Goal: Task Accomplishment & Management: Manage account settings

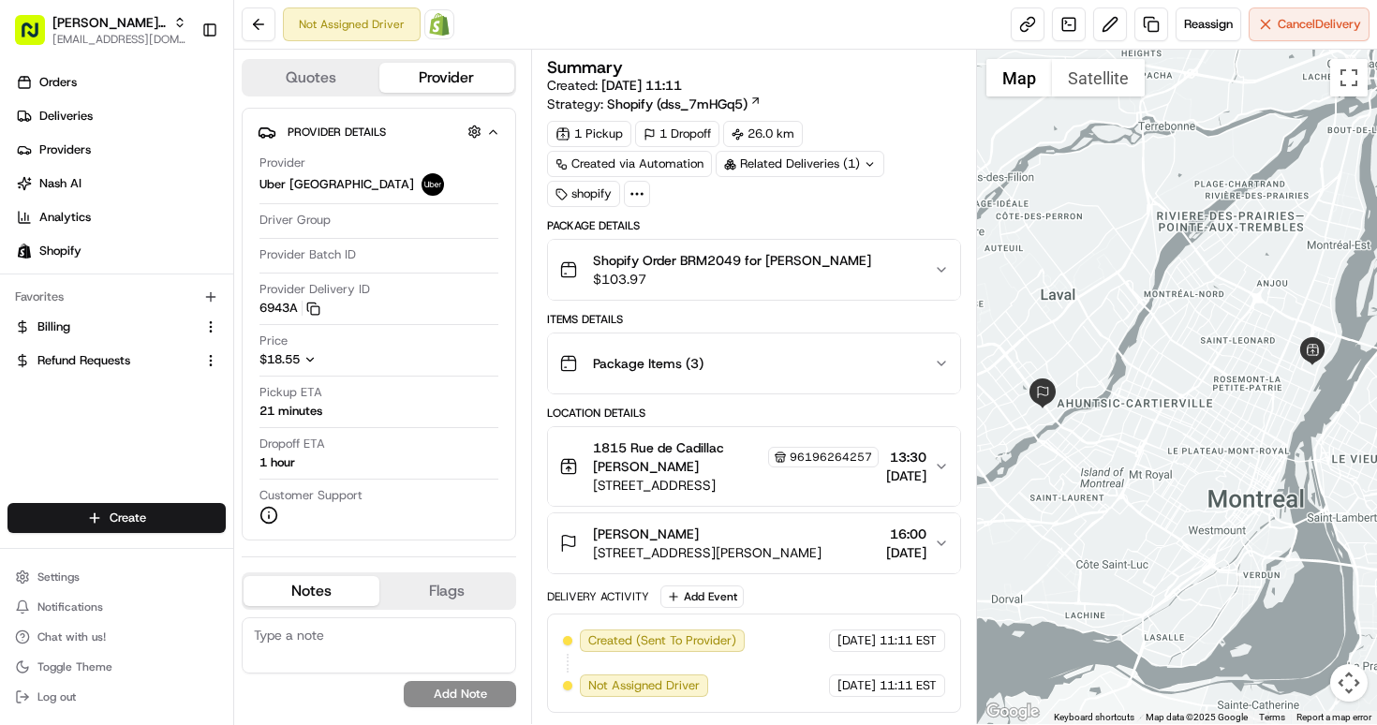
click at [936, 476] on button "1815 Rue de Cadillac Igor Kuzmenko 96196264257 1815 Rue de Cadillac, Montréal, …" at bounding box center [754, 466] width 412 height 79
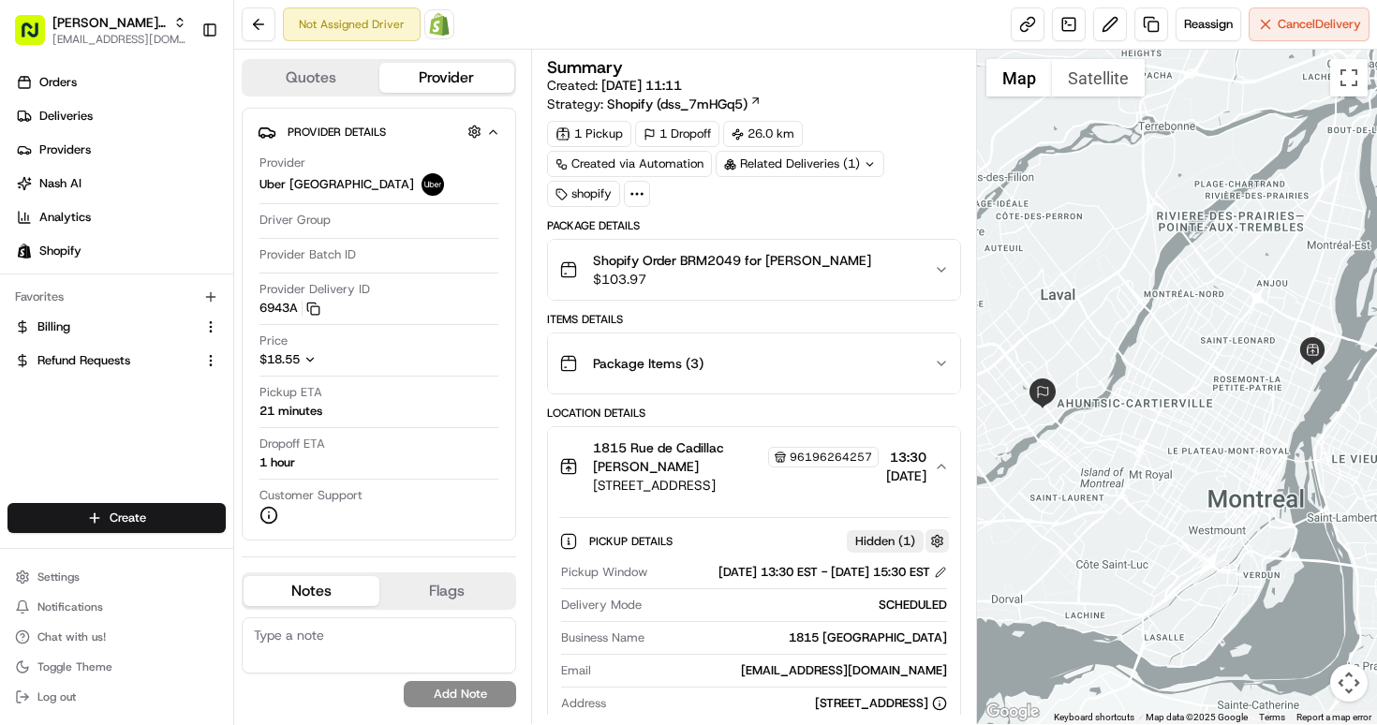
click at [932, 544] on button "button" at bounding box center [937, 540] width 23 height 23
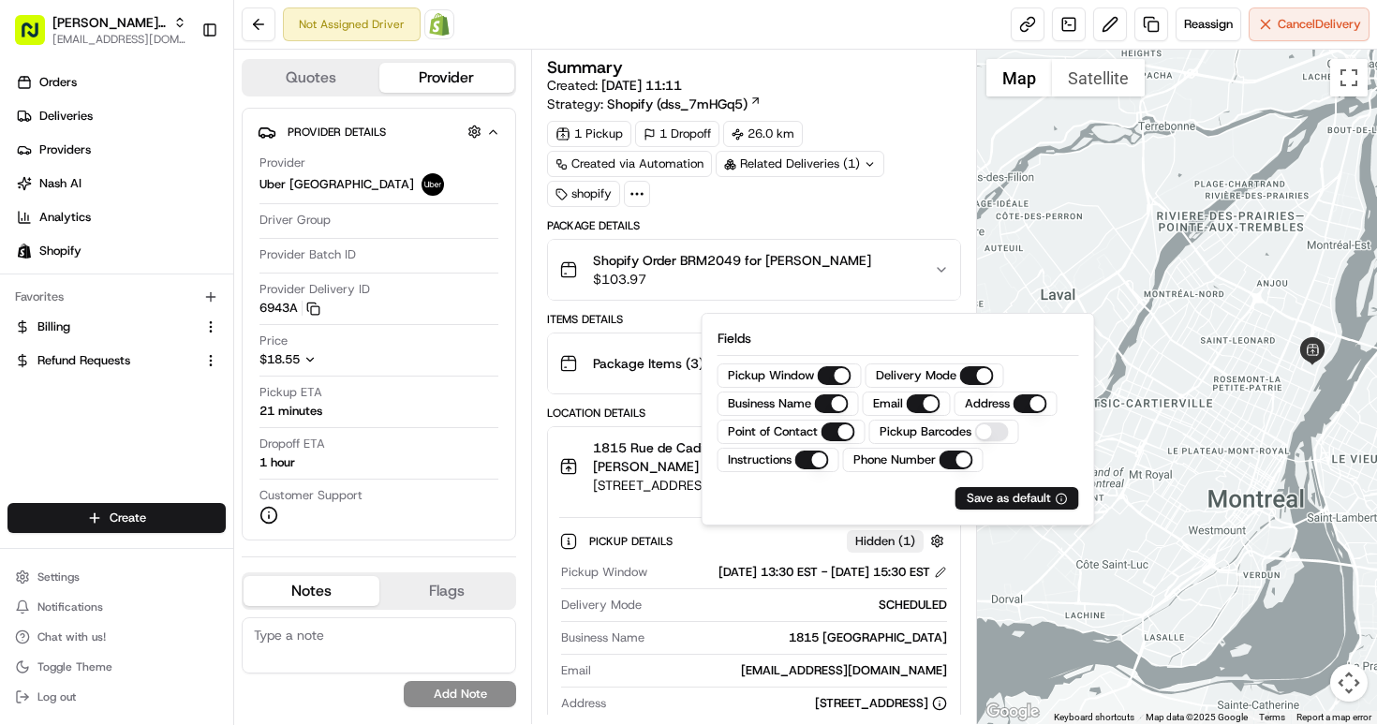
click at [898, 553] on div "Pickup Details Hidden ( 1 )" at bounding box center [754, 541] width 390 height 31
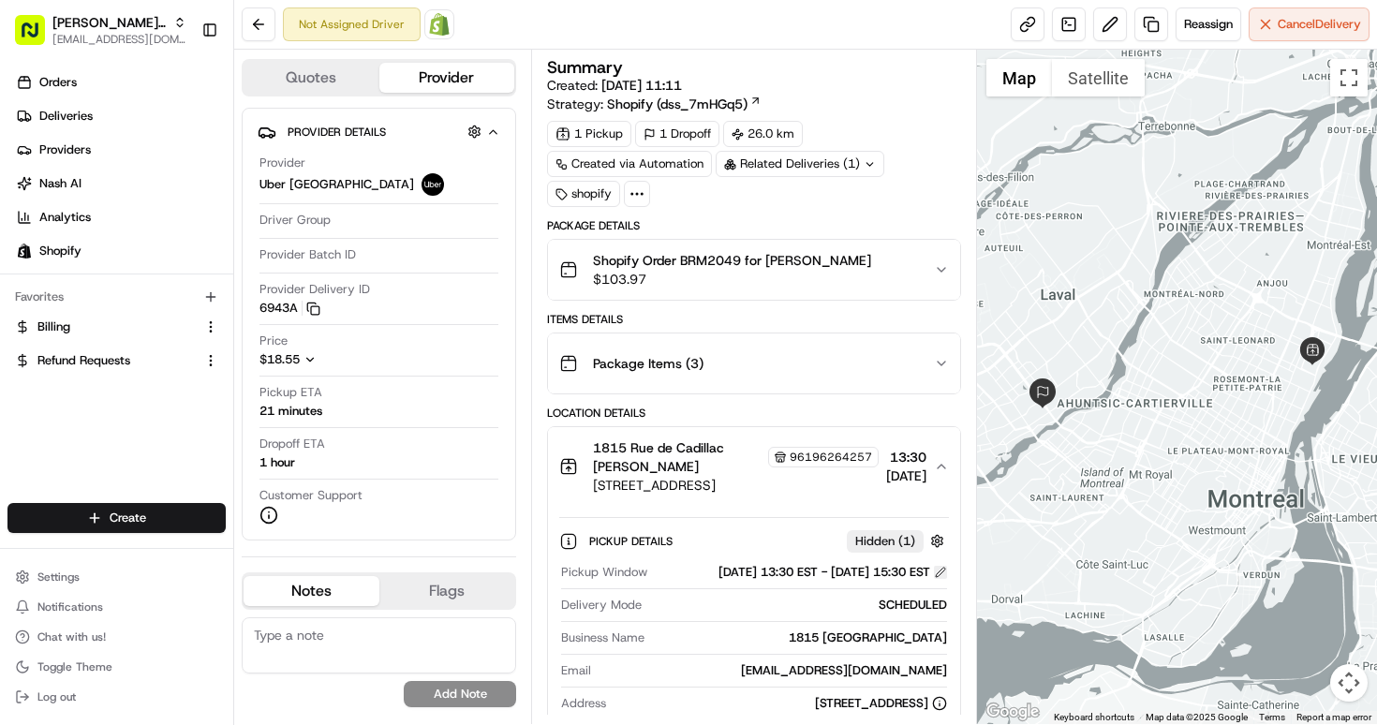
click at [939, 579] on button at bounding box center [940, 572] width 13 height 13
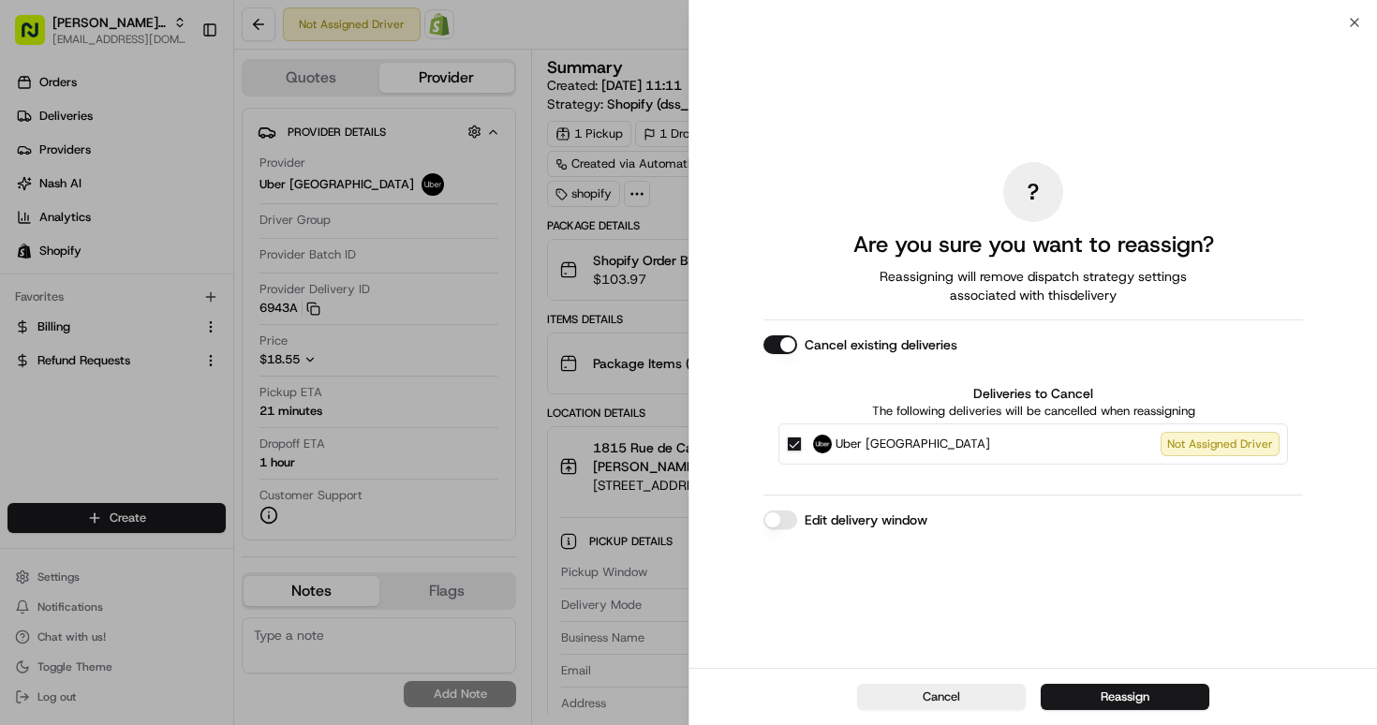
click at [884, 526] on label "Edit delivery window" at bounding box center [866, 520] width 123 height 19
click at [797, 526] on button "Edit delivery window" at bounding box center [781, 520] width 34 height 19
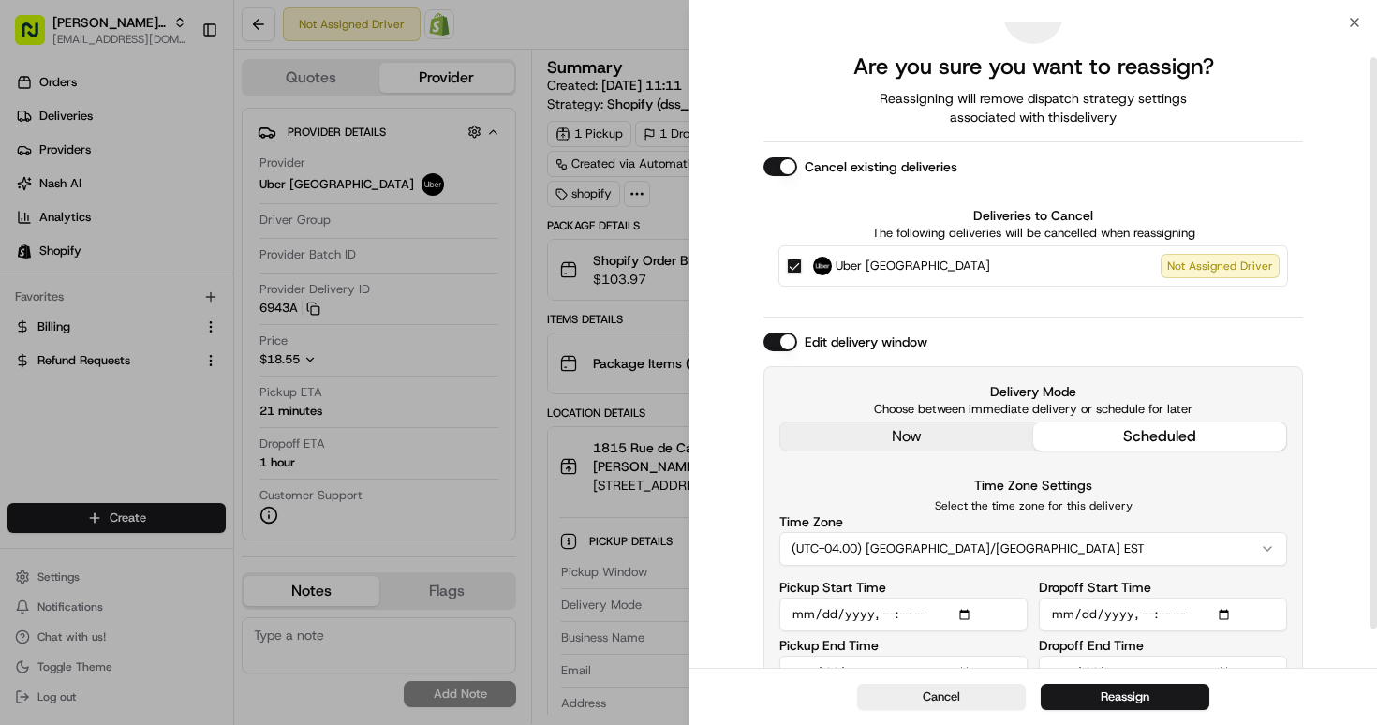
scroll to position [45, 0]
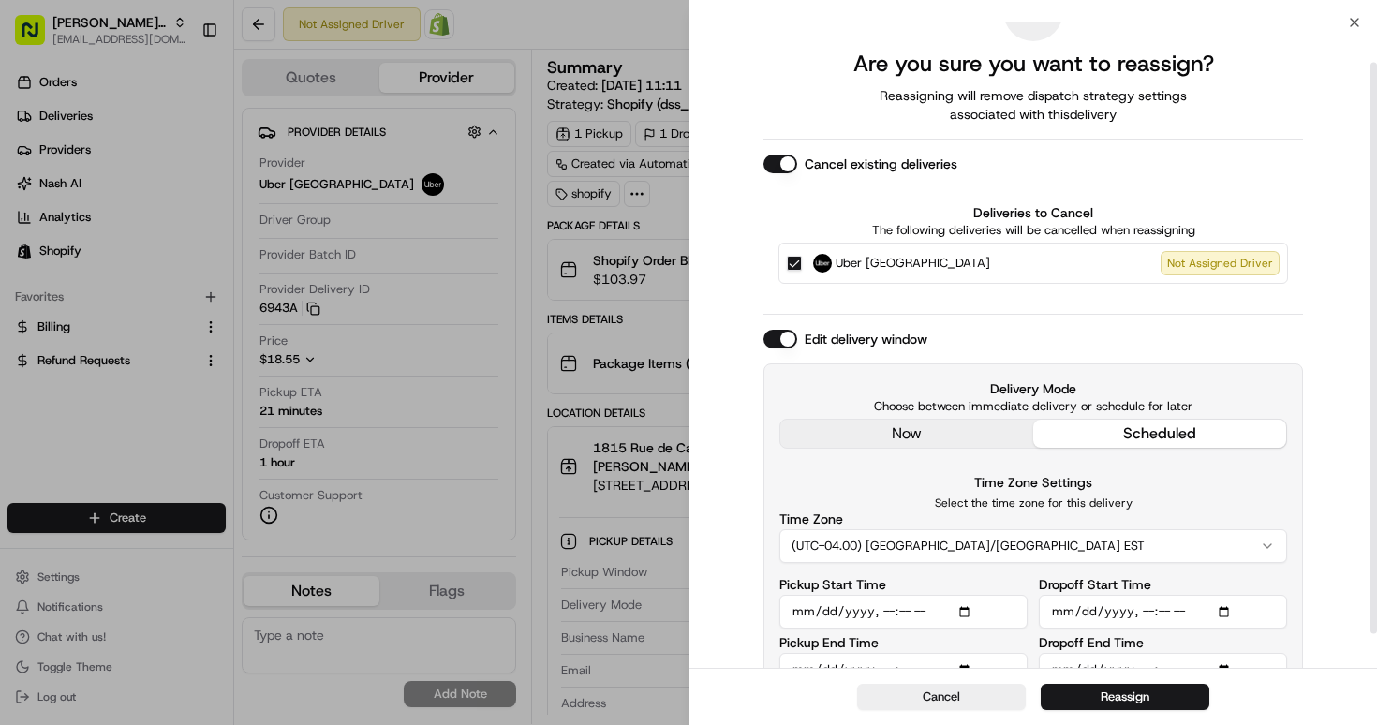
click at [920, 432] on div "? Are you sure you want to reassign? Reassigning will remove dispatch strategy …" at bounding box center [1034, 341] width 540 height 721
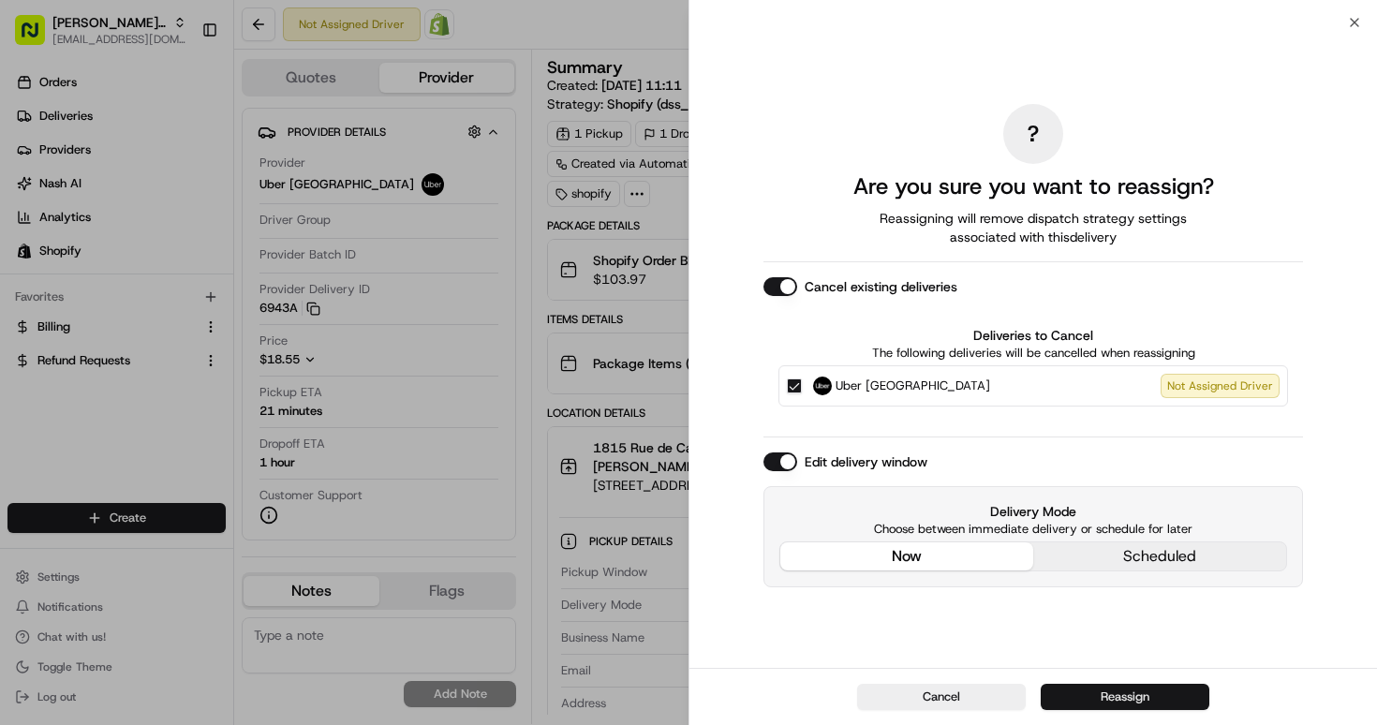
click at [1096, 696] on button "Reassign" at bounding box center [1125, 697] width 169 height 26
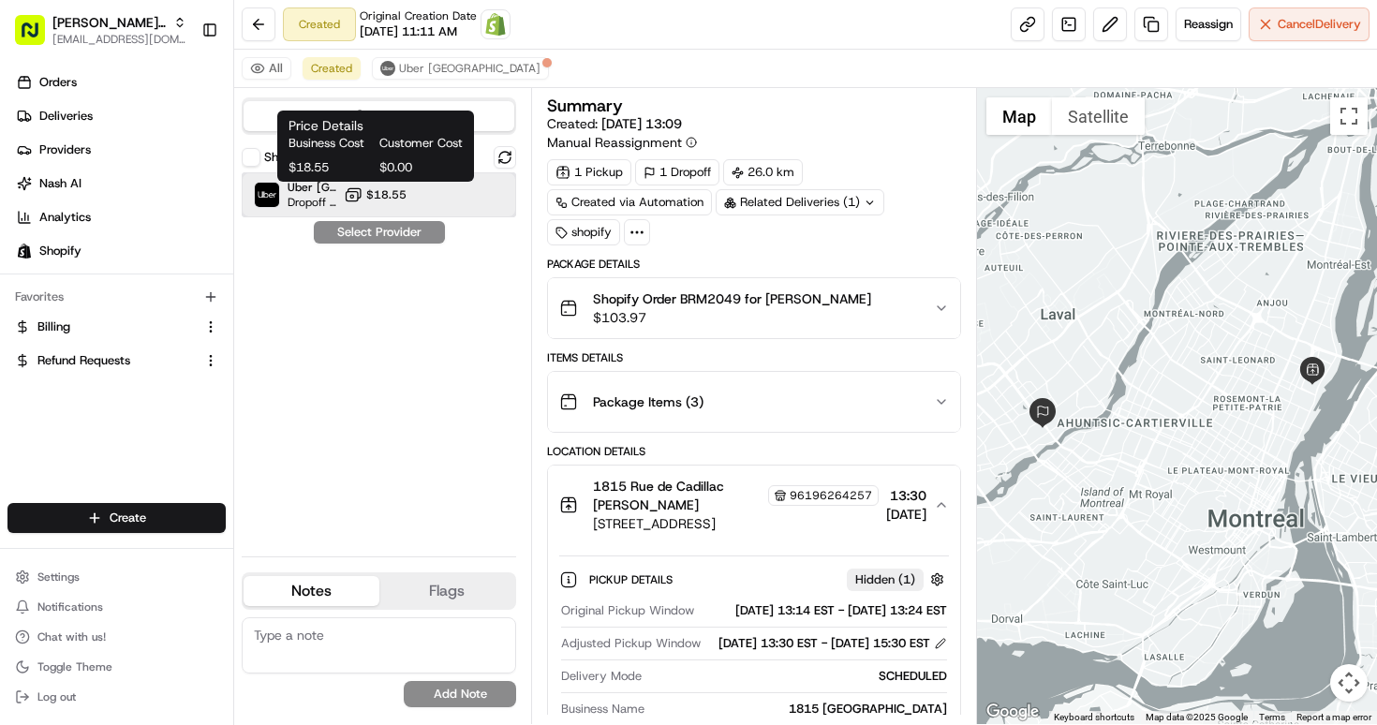
click at [311, 188] on span "Uber [GEOGRAPHIC_DATA]" at bounding box center [312, 187] width 49 height 15
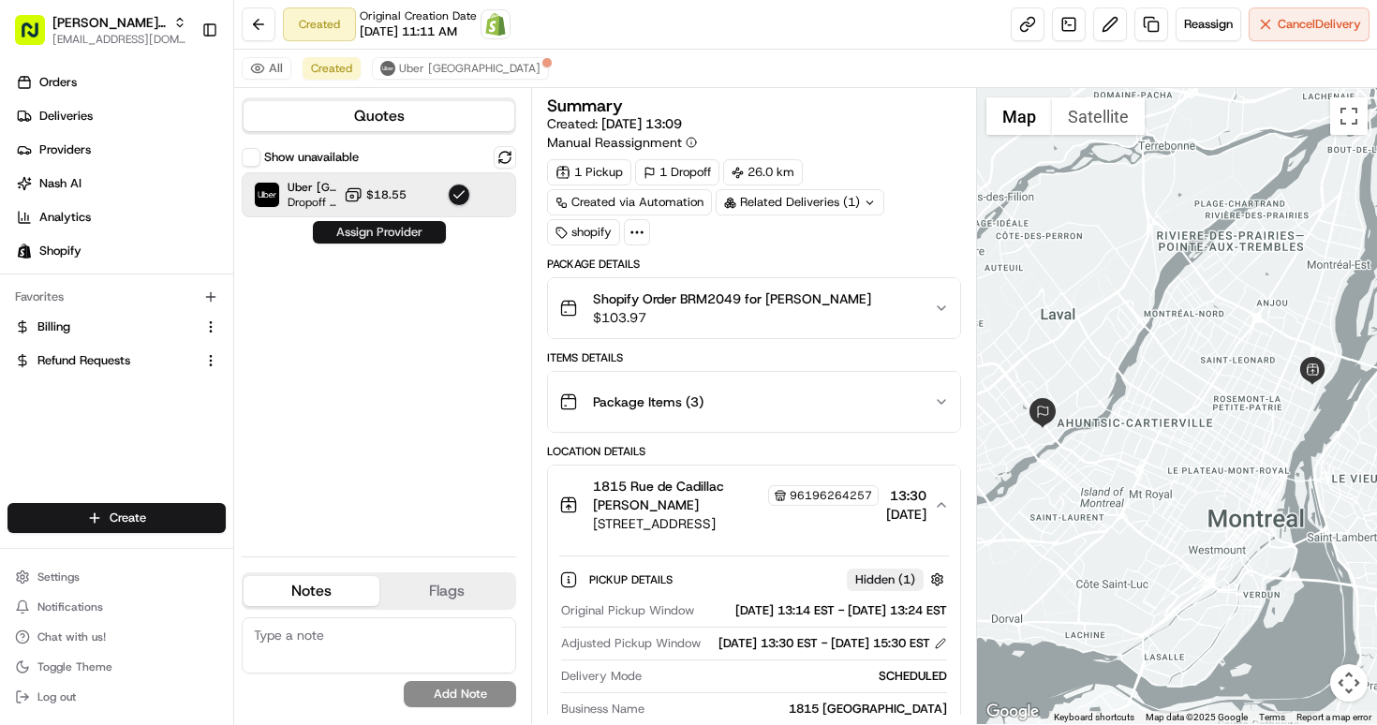
click at [363, 243] on button "Assign Provider" at bounding box center [379, 232] width 133 height 22
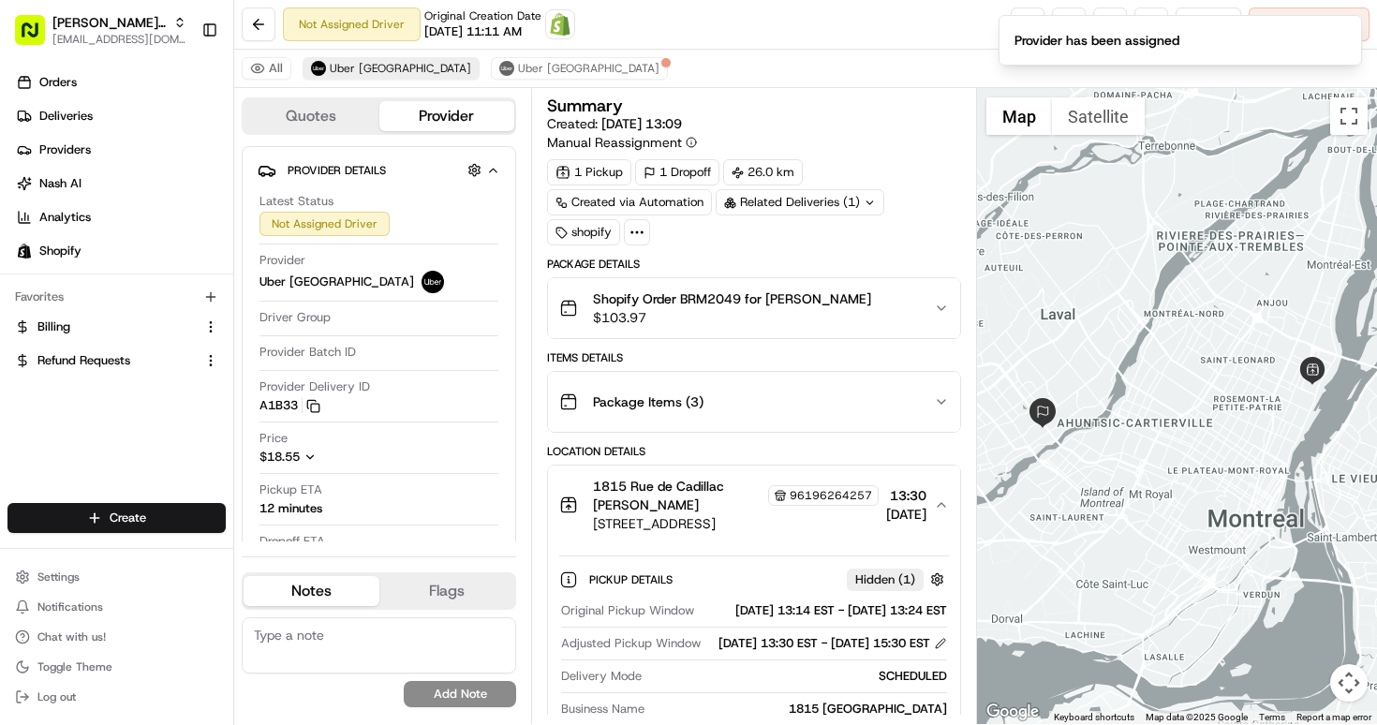
click at [360, 68] on span "Uber [GEOGRAPHIC_DATA]" at bounding box center [400, 68] width 141 height 15
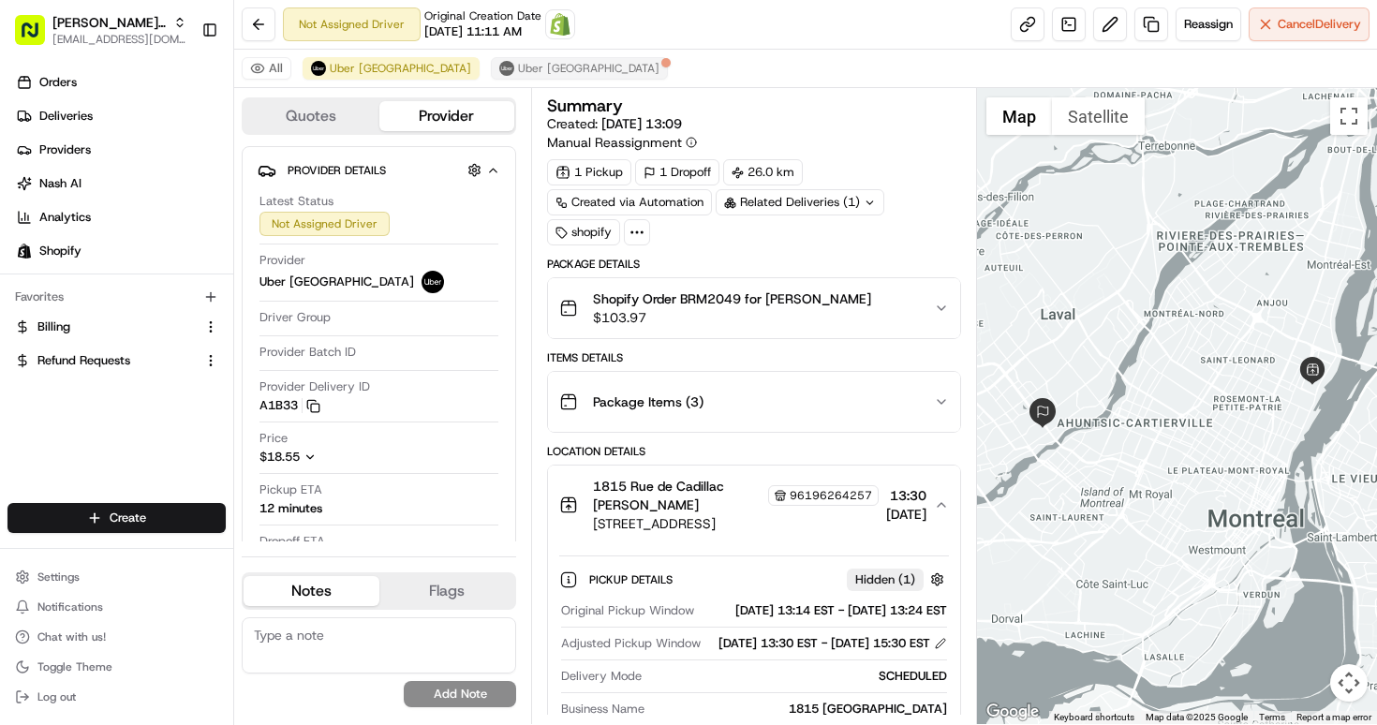
click at [518, 66] on span "Uber [GEOGRAPHIC_DATA]" at bounding box center [588, 68] width 141 height 15
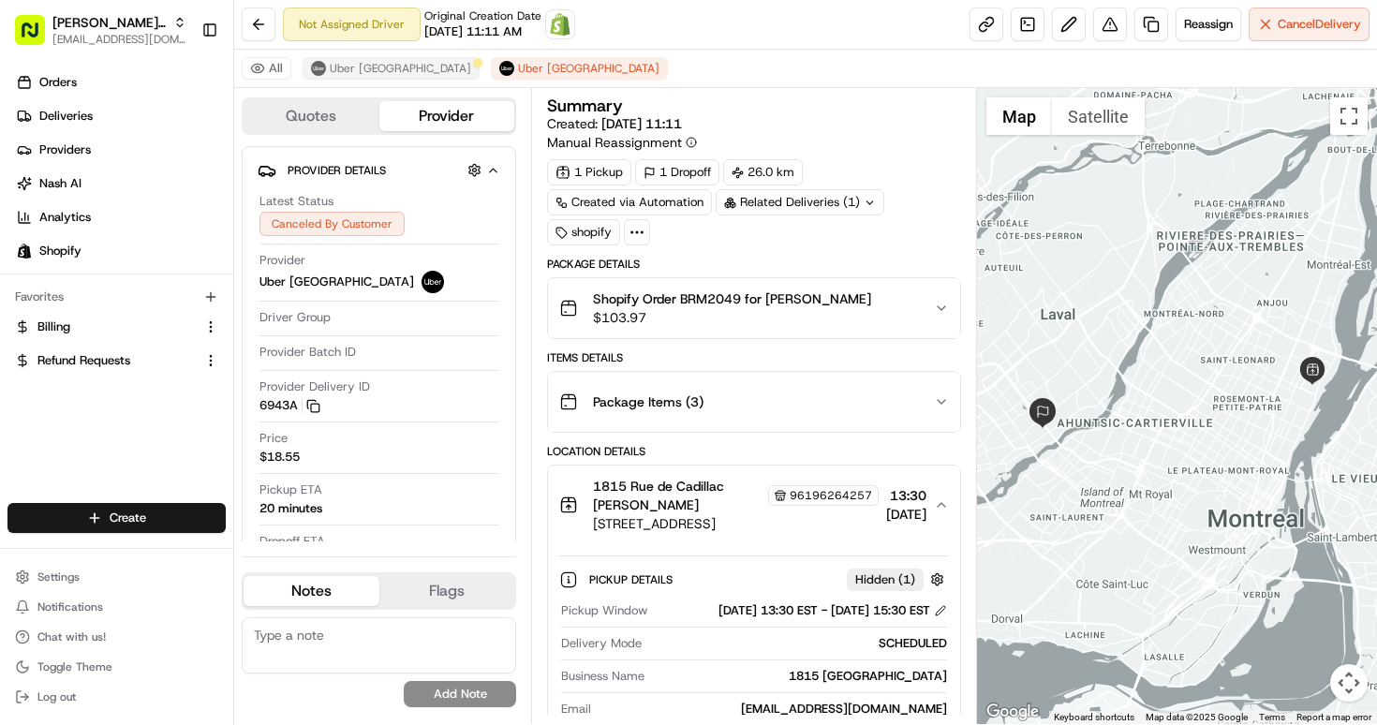
click at [388, 67] on span "Uber [GEOGRAPHIC_DATA]" at bounding box center [400, 68] width 141 height 15
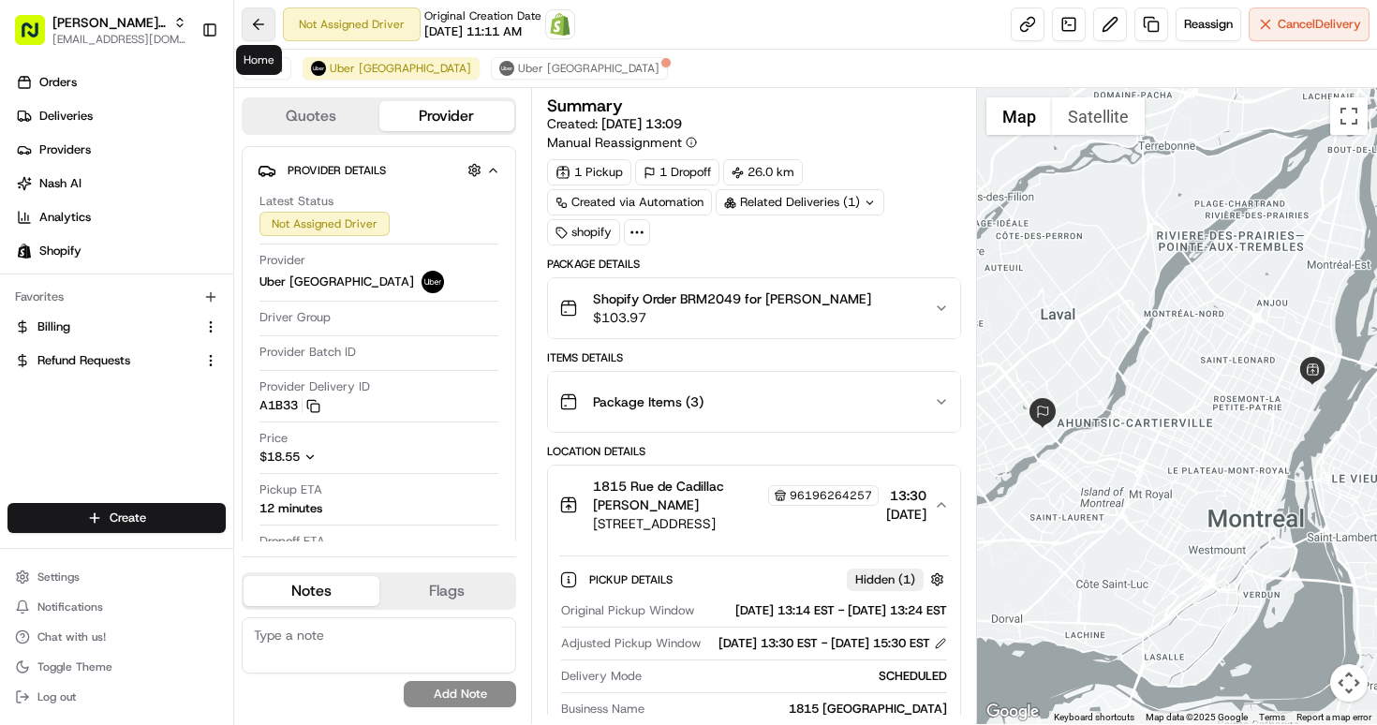
click at [260, 22] on button at bounding box center [259, 24] width 34 height 34
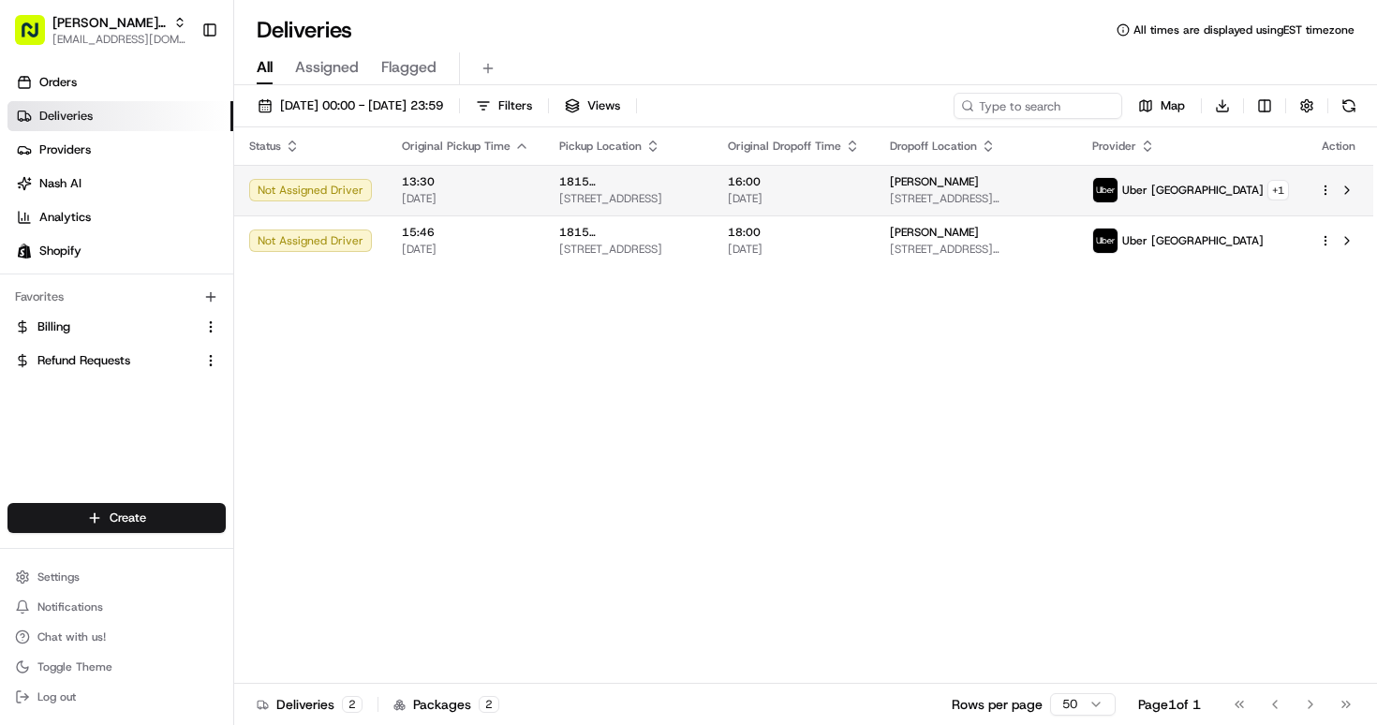
click at [1323, 190] on html "Bella Rosa MTL bellarosa.mtl@gmail.com Toggle Sidebar Orders Deliveries Provide…" at bounding box center [688, 362] width 1377 height 725
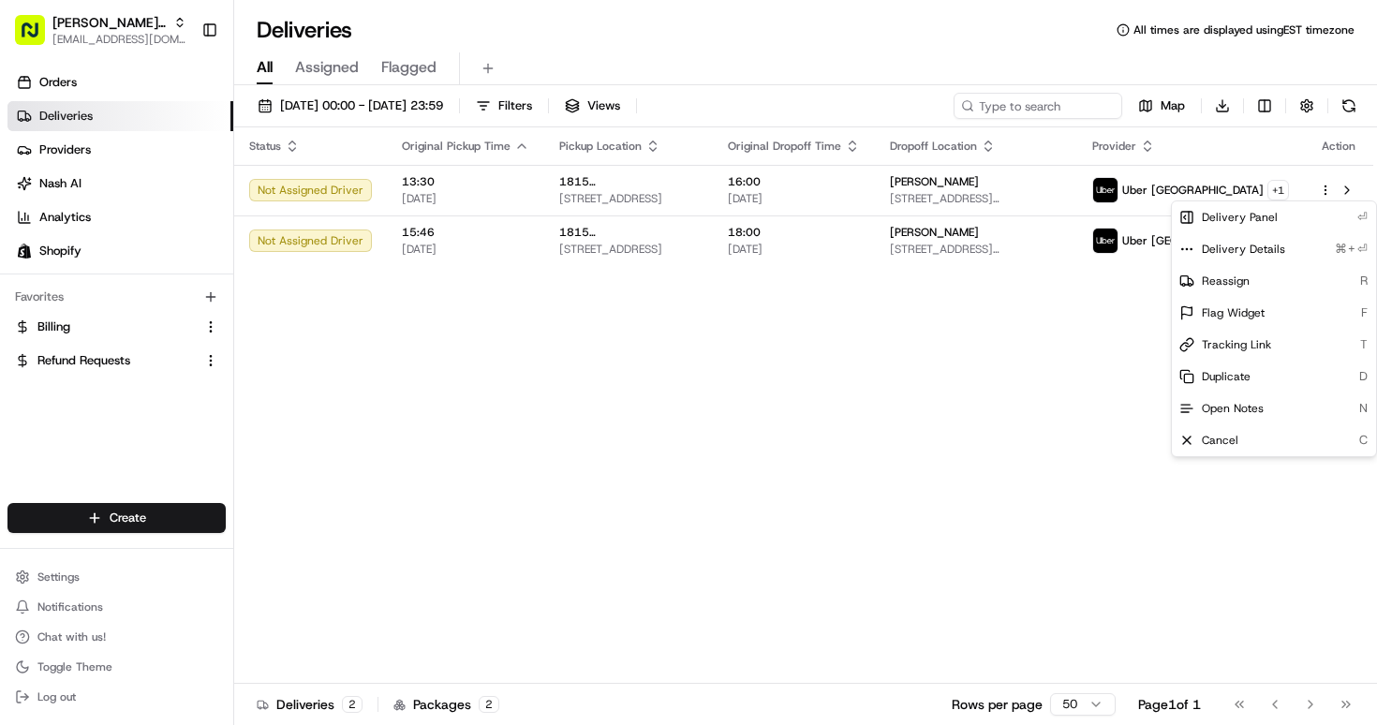
click at [1115, 189] on html "Bella Rosa MTL bellarosa.mtl@gmail.com Toggle Sidebar Orders Deliveries Provide…" at bounding box center [688, 362] width 1377 height 725
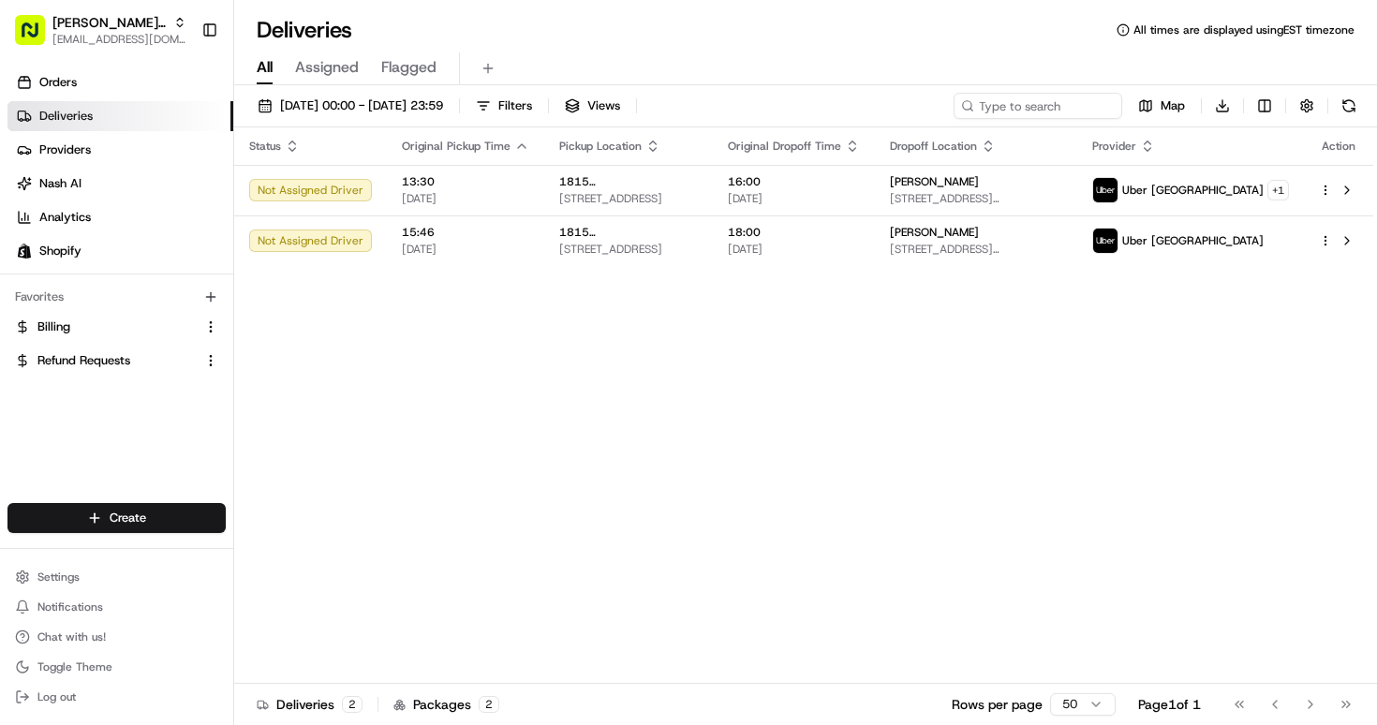
click at [1062, 189] on div "[PERSON_NAME] [STREET_ADDRESS][PERSON_NAME]" at bounding box center [976, 190] width 172 height 32
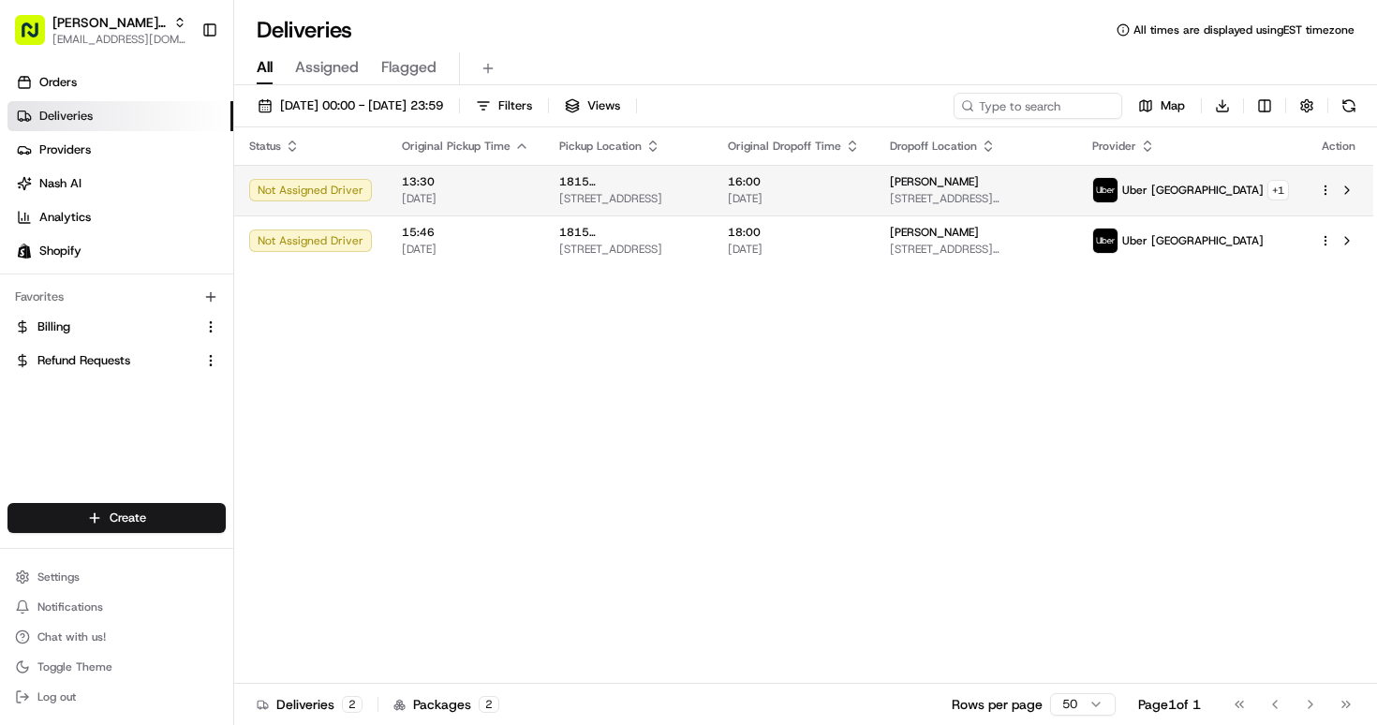
click at [1062, 189] on div "[PERSON_NAME] [STREET_ADDRESS][PERSON_NAME]" at bounding box center [976, 190] width 172 height 32
click at [875, 189] on td "16:00 15/08/2025" at bounding box center [794, 190] width 162 height 51
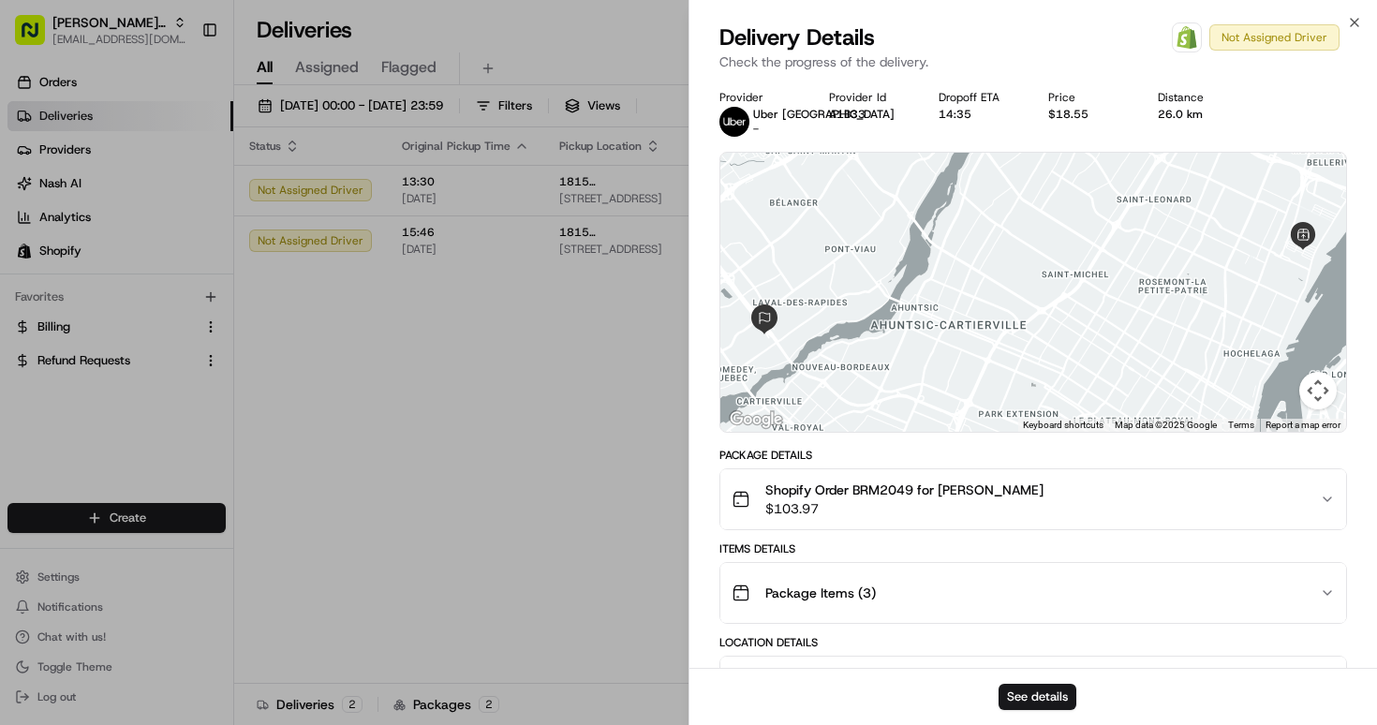
click at [1353, 35] on div "Delivery Details Open Order in Shopify Not Assigned Driver Check the progress o…" at bounding box center [1034, 50] width 688 height 56
click at [1353, 14] on div "Close Delivery Details Open Order in Shopify Not Assigned Driver Check the prog…" at bounding box center [1033, 362] width 689 height 725
click at [1353, 21] on icon "button" at bounding box center [1354, 22] width 7 height 7
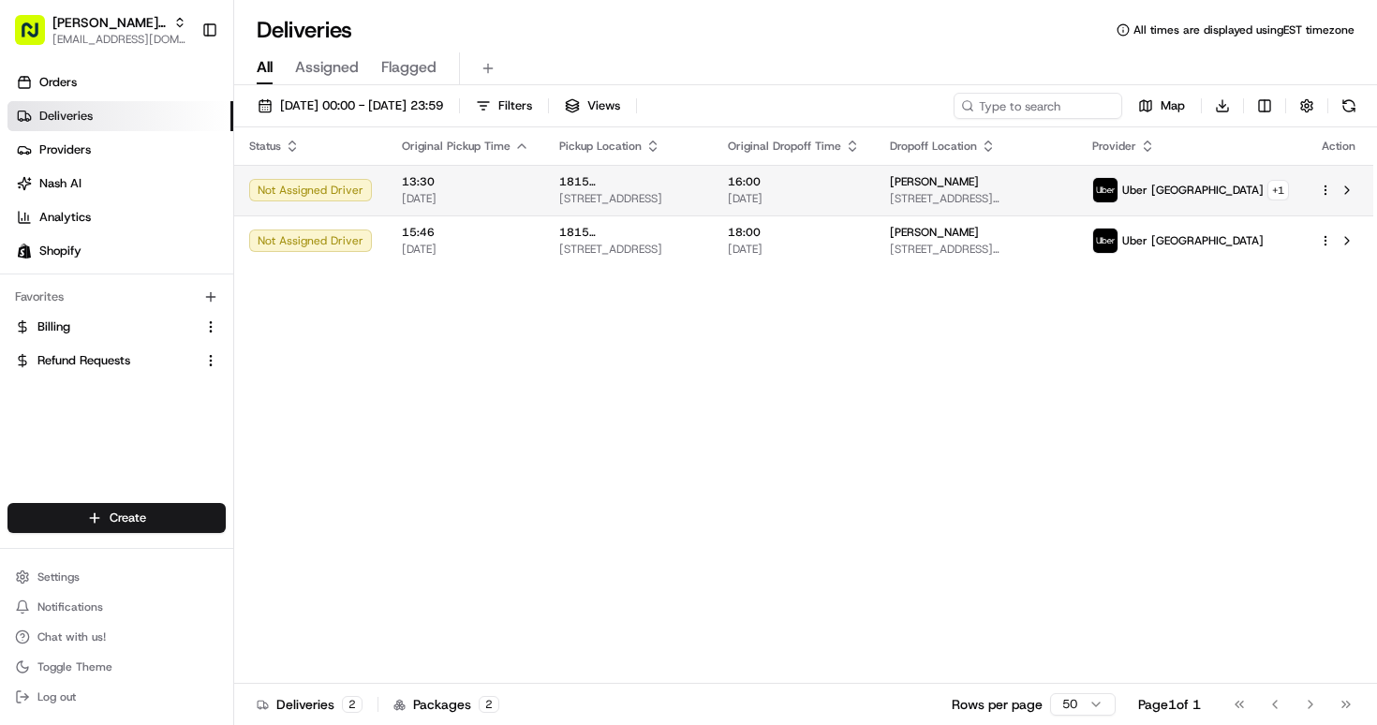
click at [713, 196] on td "1815 Rue de Cadillac 1815 Rue de Cadillac, Montréal, QC H1N 2T4, CA" at bounding box center [628, 190] width 169 height 51
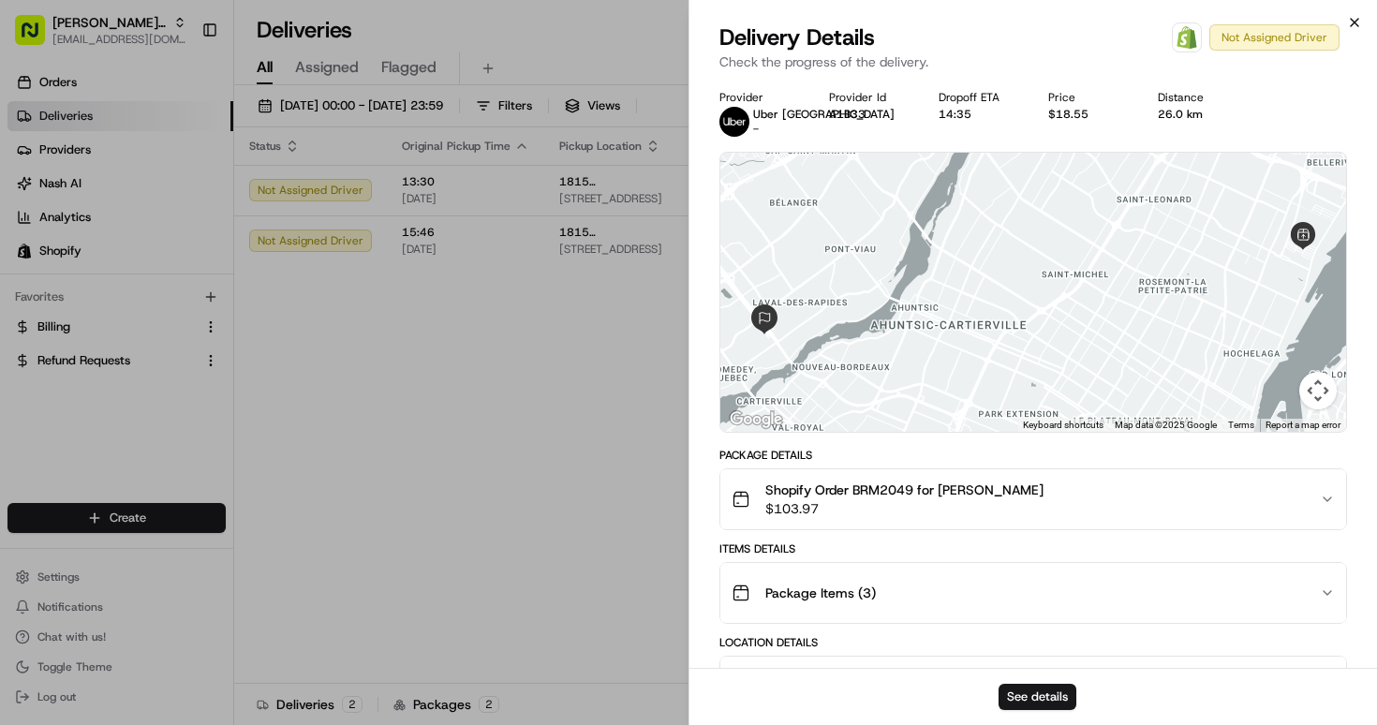
click at [1358, 22] on icon "button" at bounding box center [1354, 22] width 15 height 15
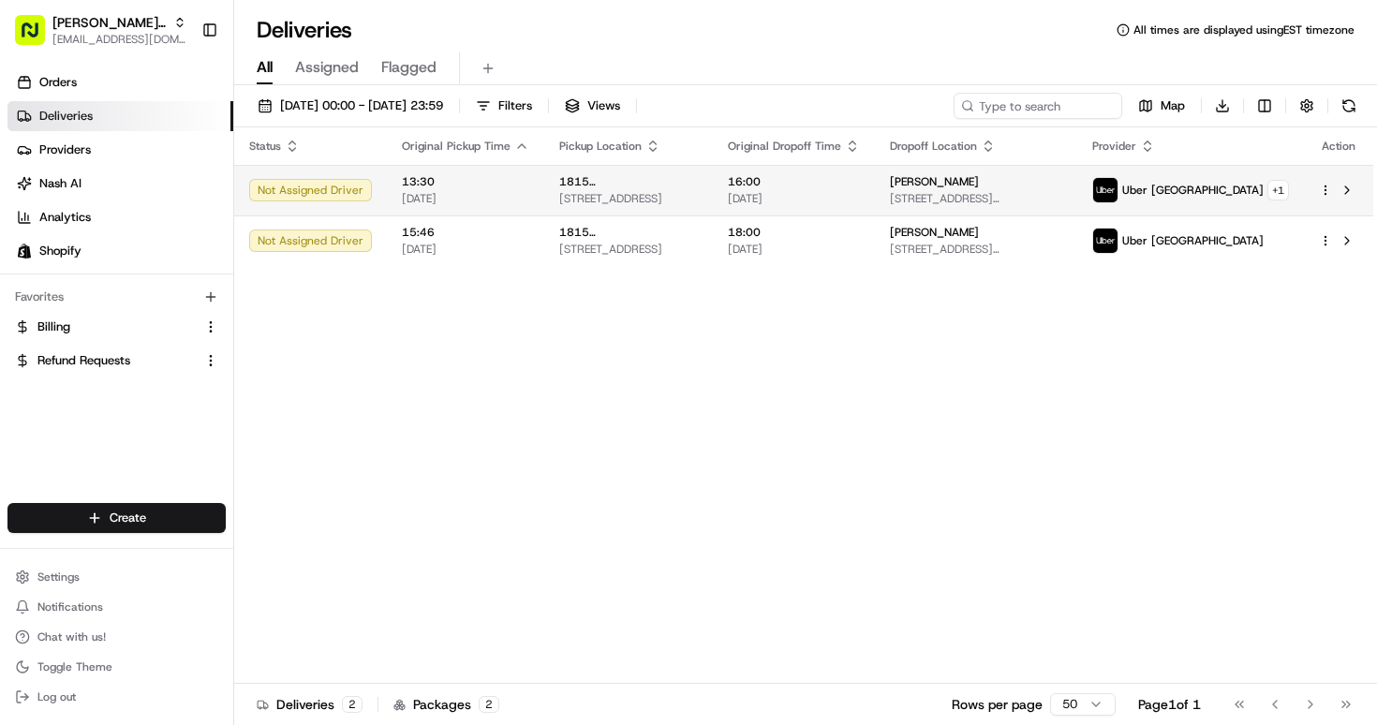
click at [1326, 186] on html "Bella Rosa MTL bellarosa.mtl@gmail.com Toggle Sidebar Orders Deliveries Provide…" at bounding box center [688, 362] width 1377 height 725
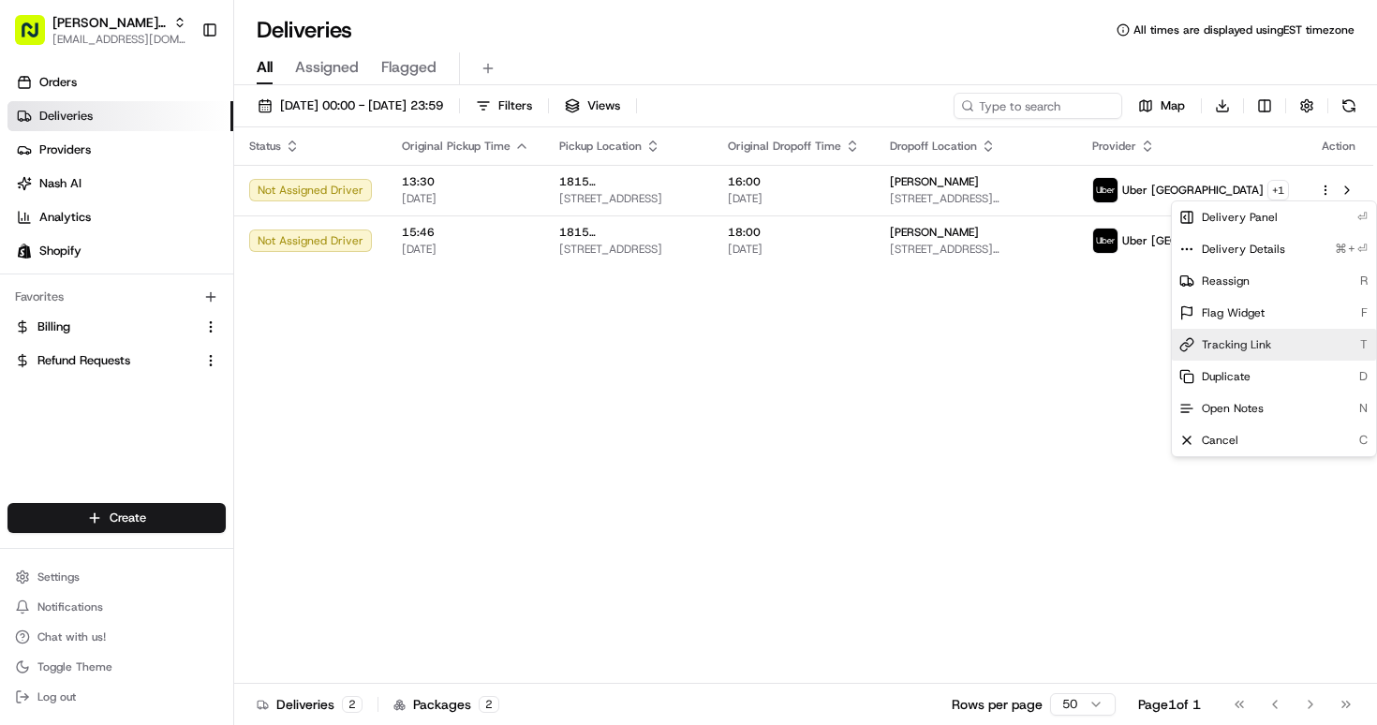
click at [1272, 352] on div "Tracking Link T" at bounding box center [1274, 345] width 204 height 32
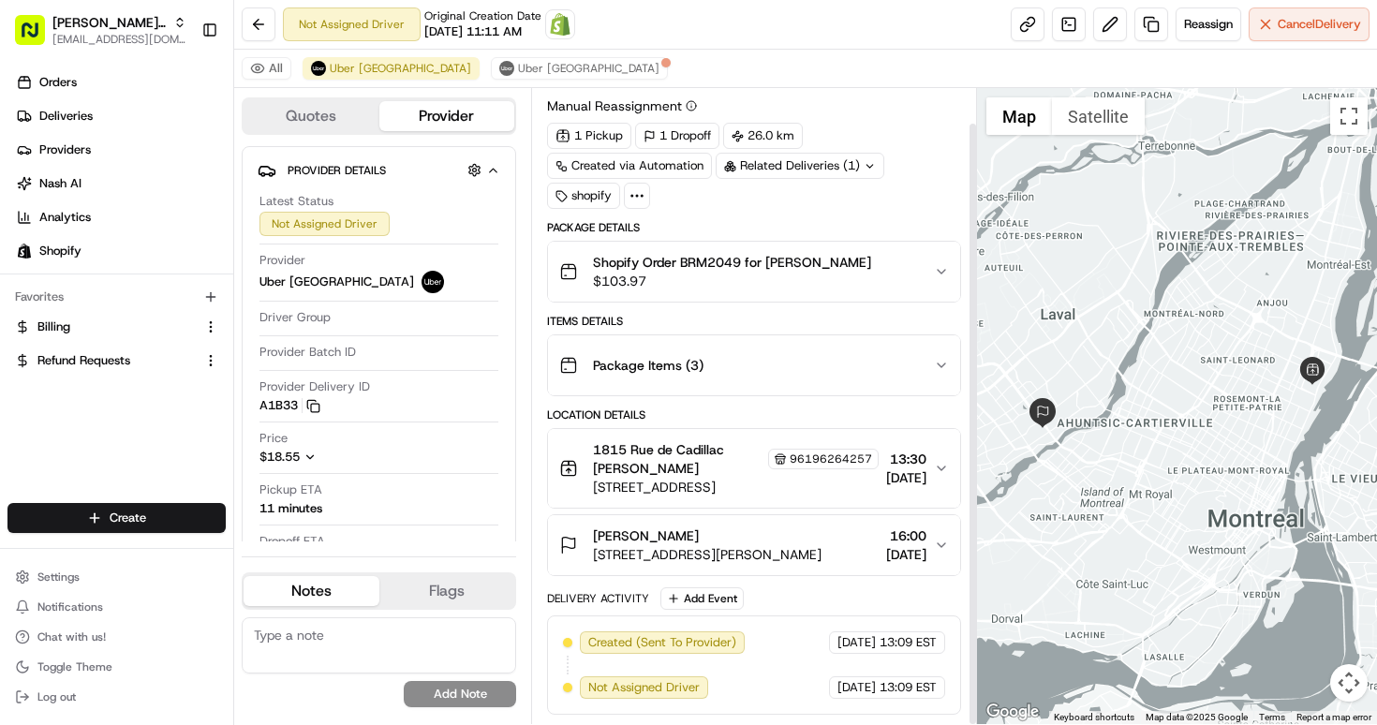
scroll to position [37, 0]
click at [836, 484] on span "[STREET_ADDRESS]" at bounding box center [736, 487] width 286 height 19
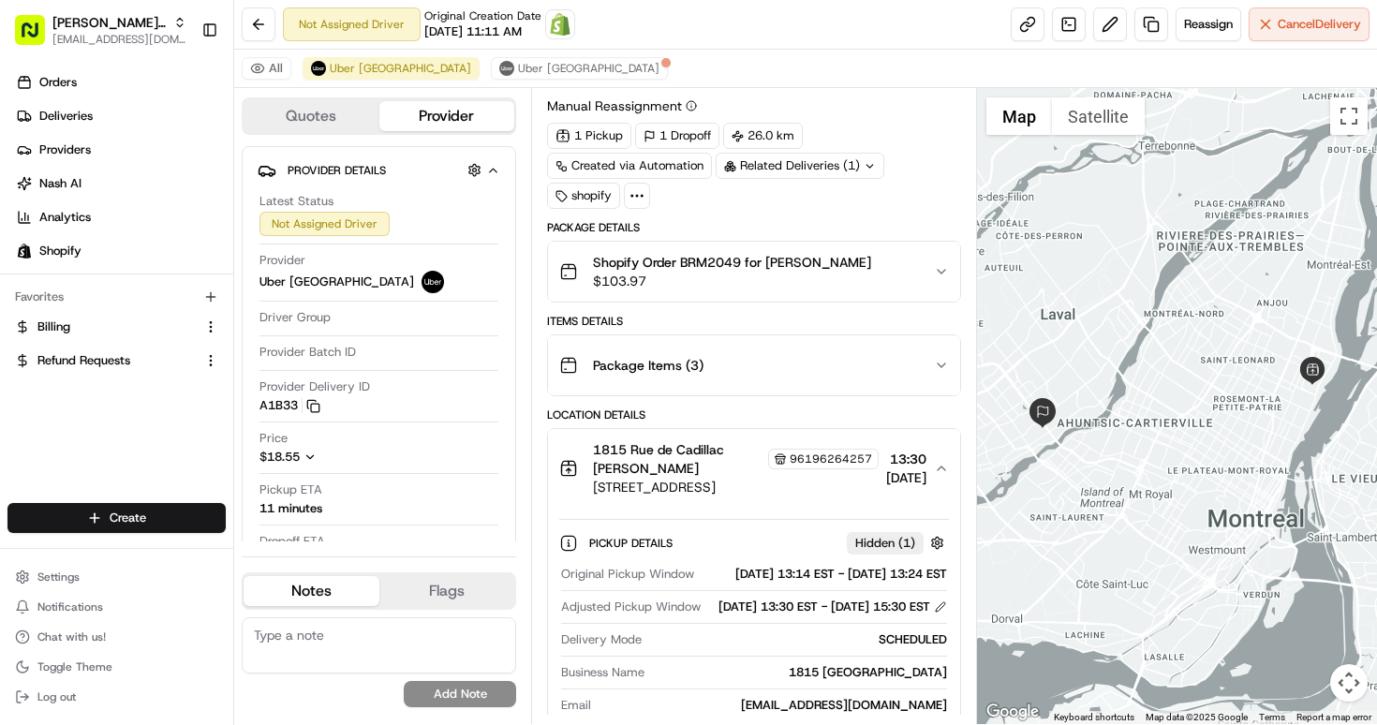
scroll to position [0, 0]
click at [907, 474] on span "[DATE]" at bounding box center [906, 477] width 40 height 19
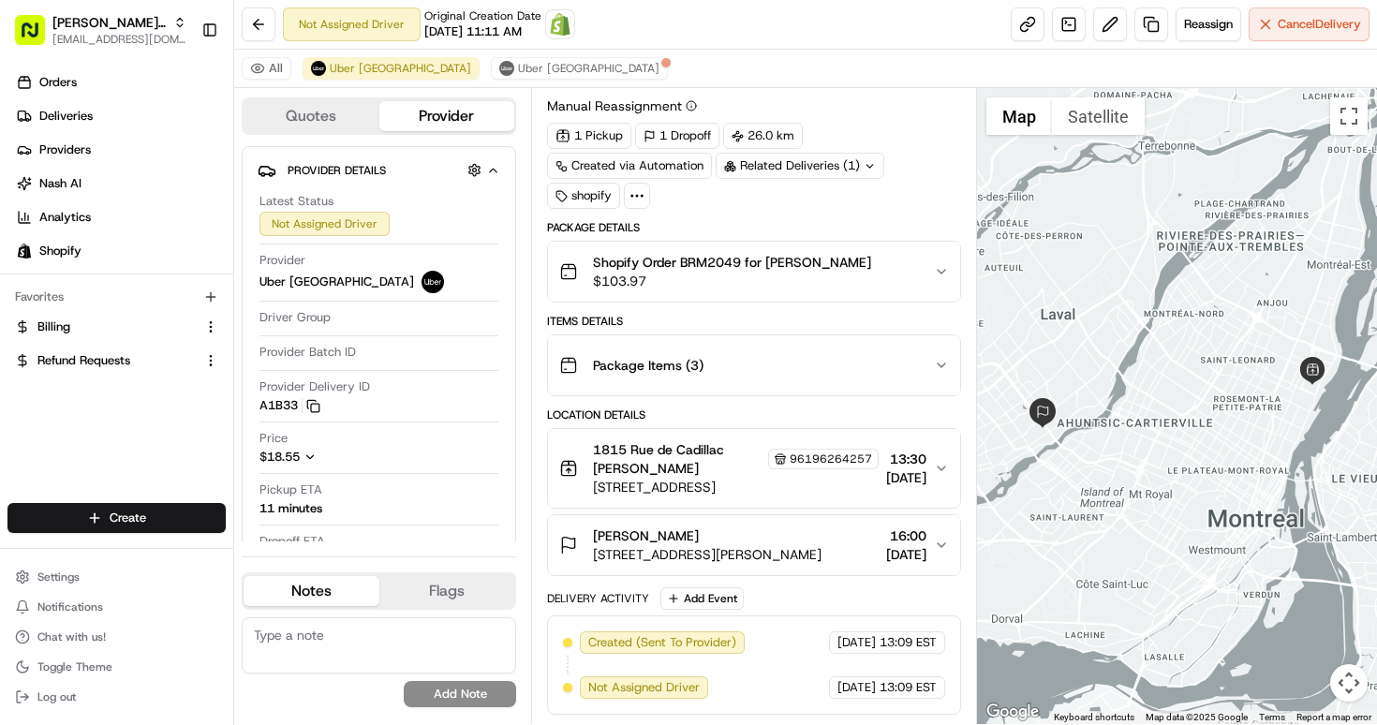
click at [907, 474] on span "[DATE]" at bounding box center [906, 477] width 40 height 19
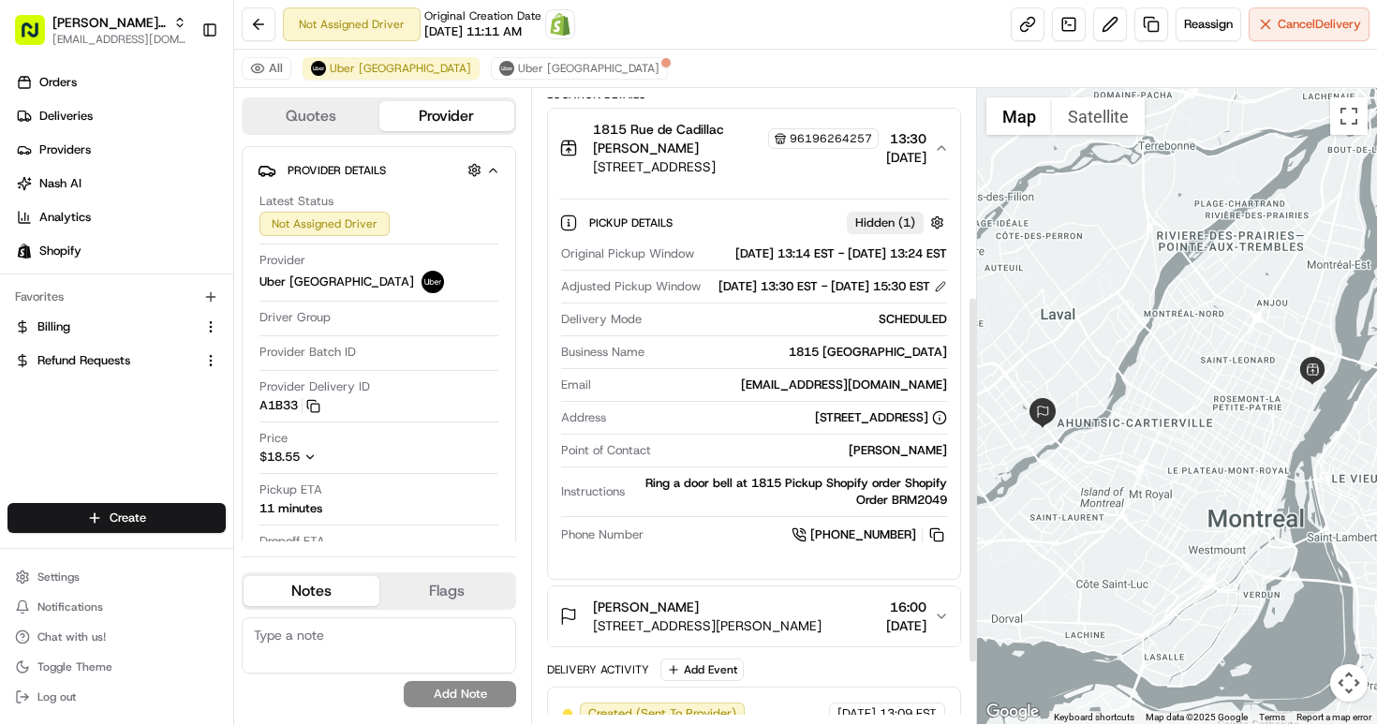
scroll to position [347, 0]
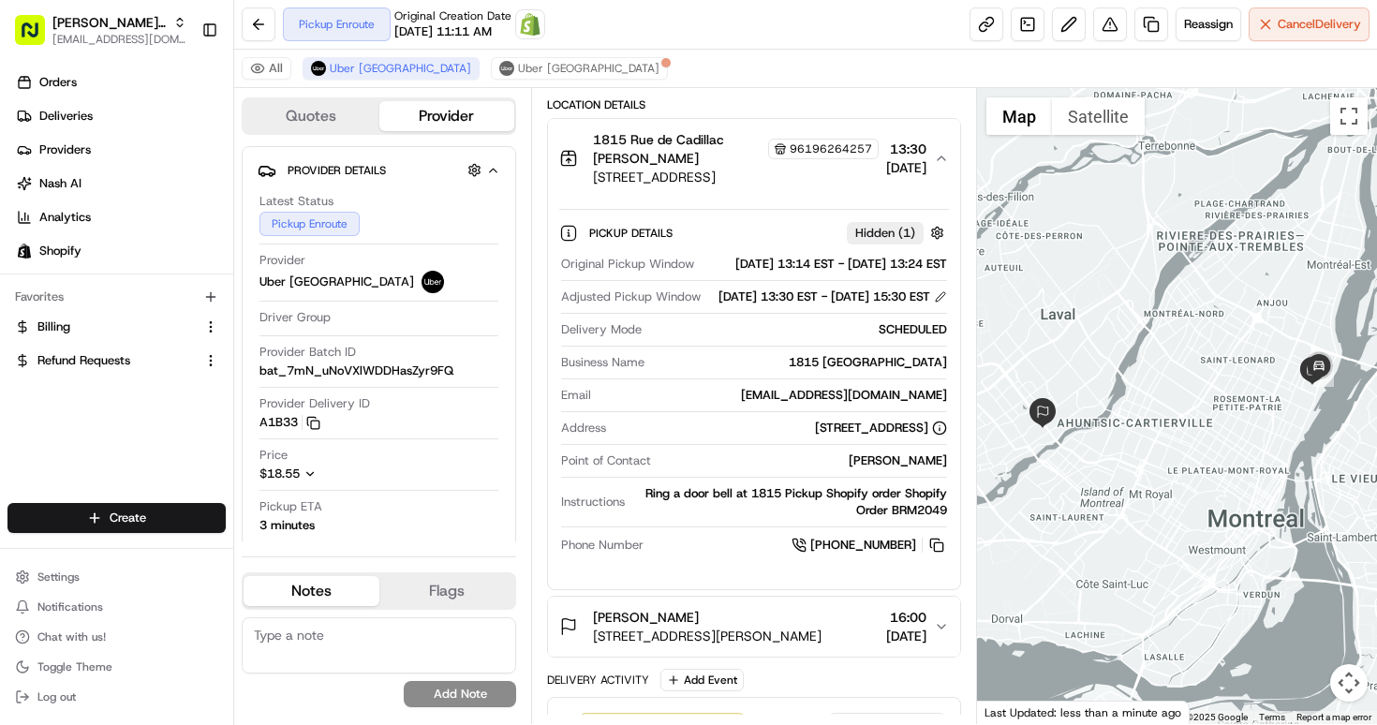
click at [1276, 435] on div at bounding box center [1177, 406] width 400 height 636
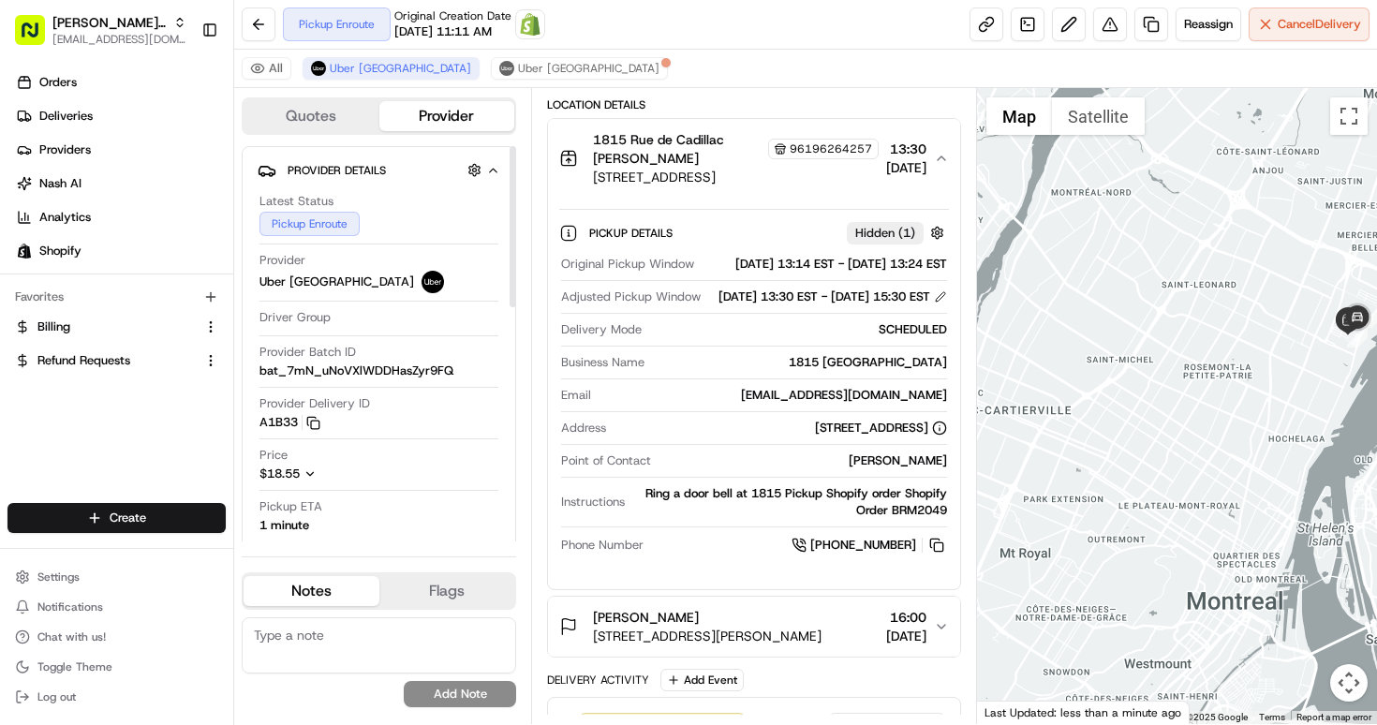
scroll to position [0, 0]
click at [259, 13] on button at bounding box center [259, 24] width 34 height 34
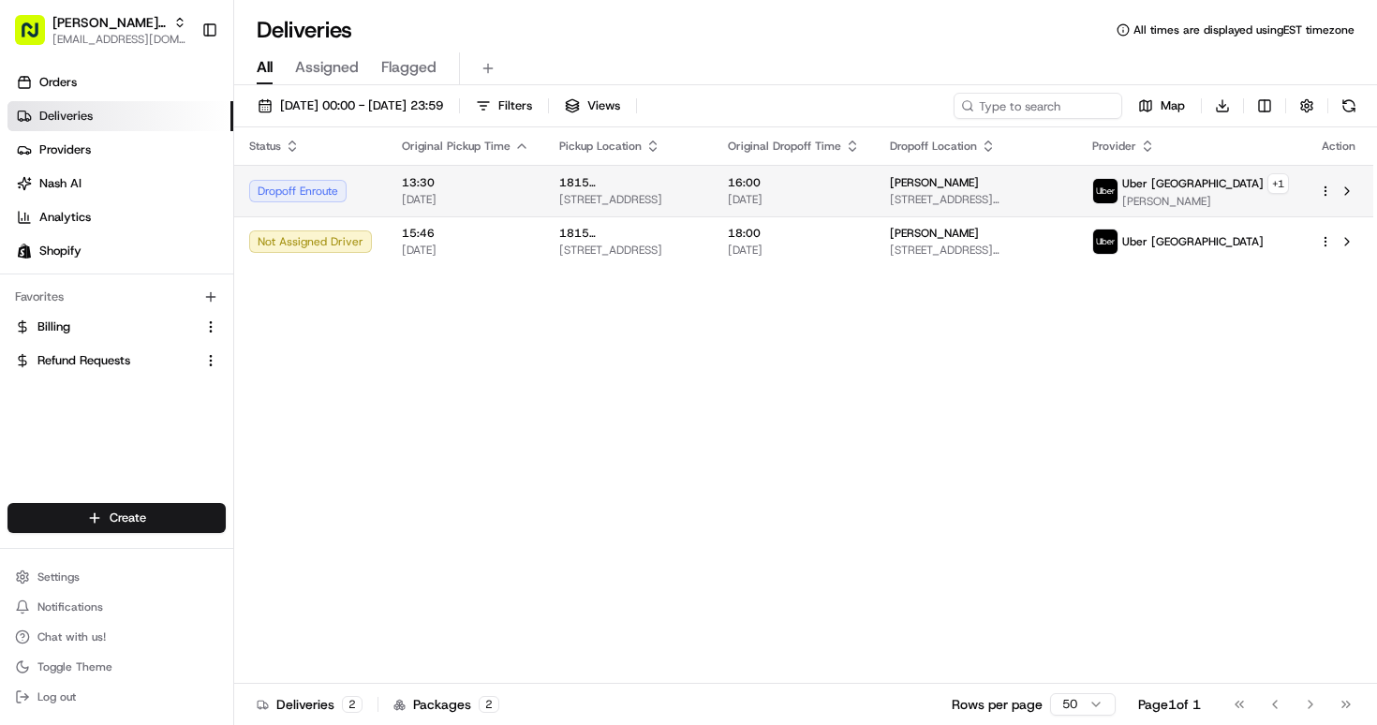
click at [1062, 196] on span "[STREET_ADDRESS][PERSON_NAME]" at bounding box center [976, 199] width 172 height 15
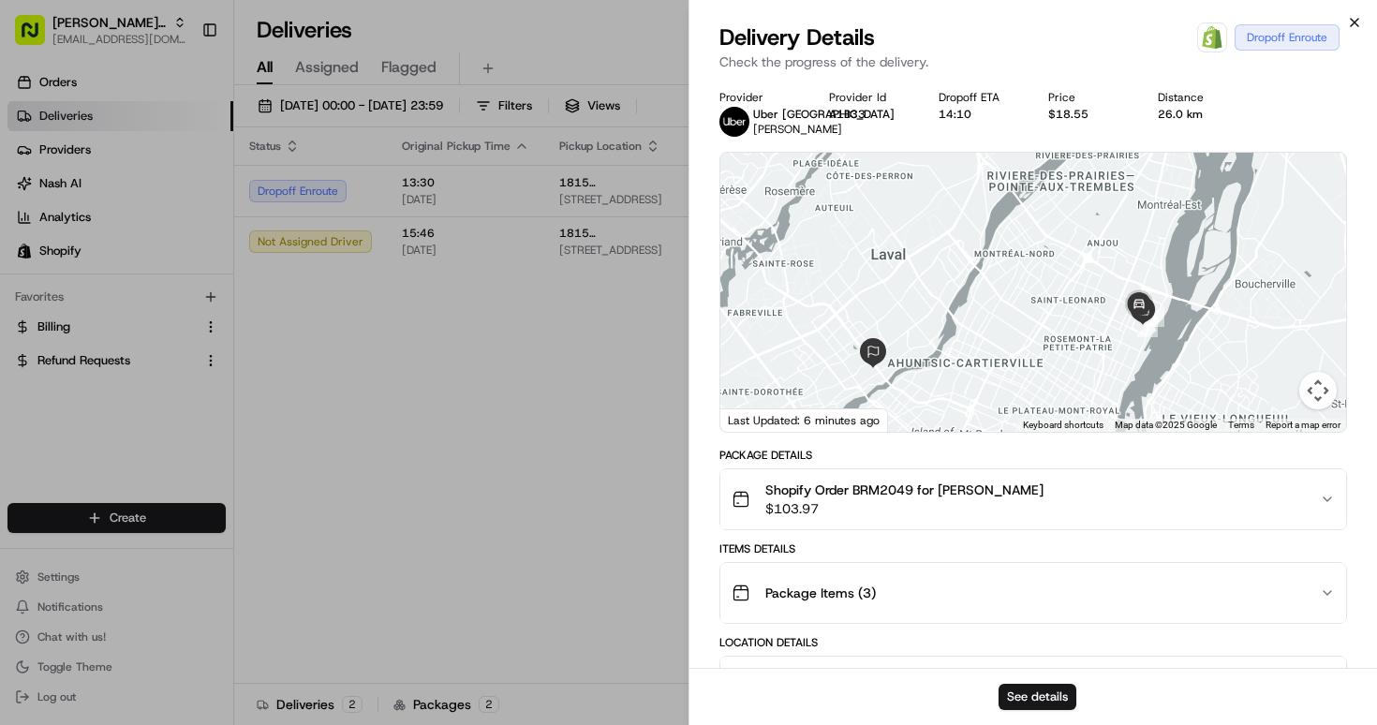
click at [1348, 22] on icon "button" at bounding box center [1354, 22] width 15 height 15
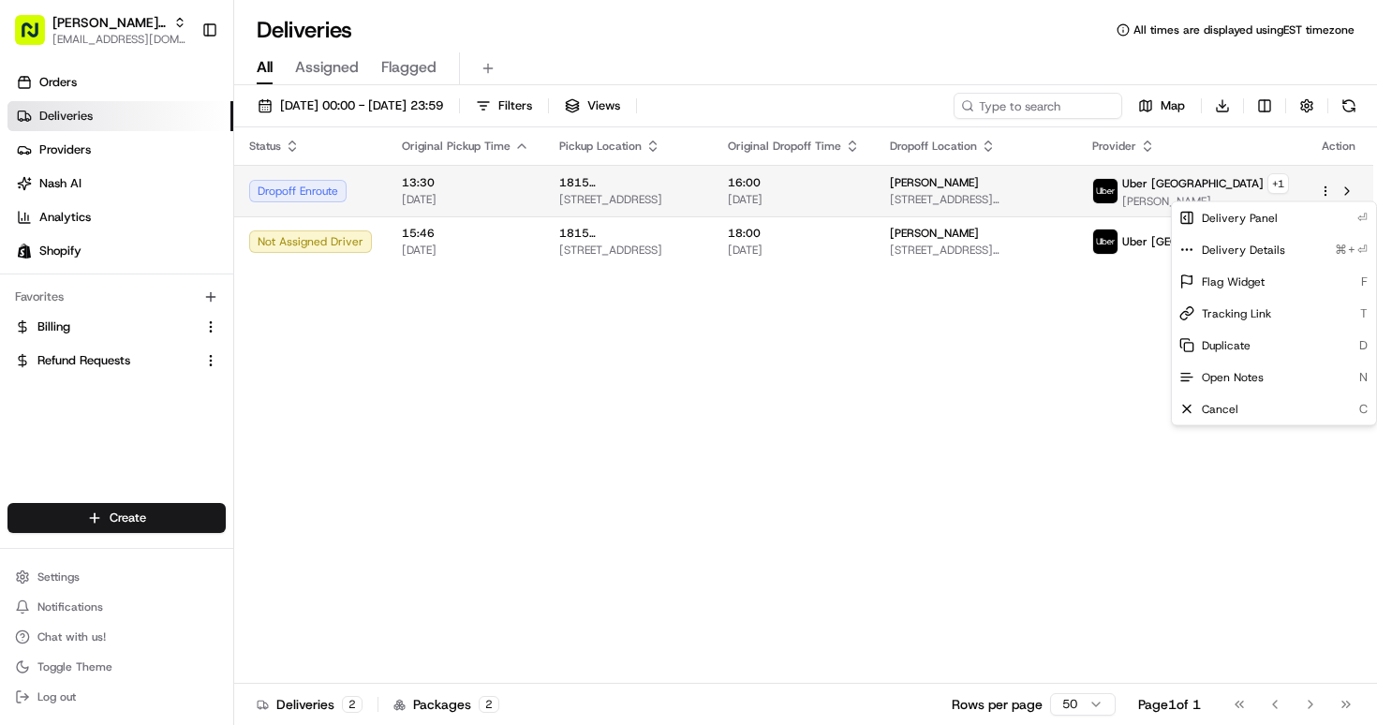
click at [1329, 190] on html "[PERSON_NAME] MTL [PERSON_NAME][EMAIL_ADDRESS][DOMAIN_NAME] Toggle Sidebar Orde…" at bounding box center [688, 362] width 1377 height 725
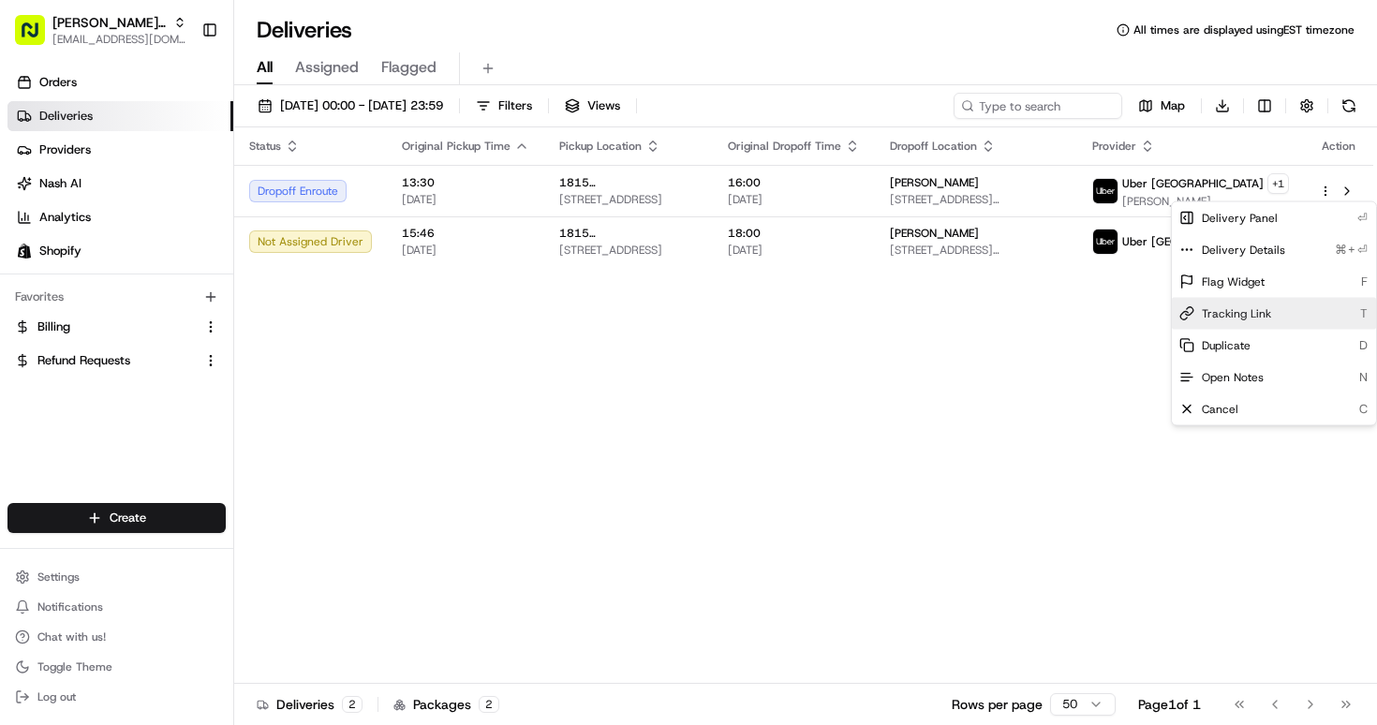
click at [1241, 325] on div "Tracking Link T" at bounding box center [1274, 314] width 204 height 32
